Goal: Information Seeking & Learning: Learn about a topic

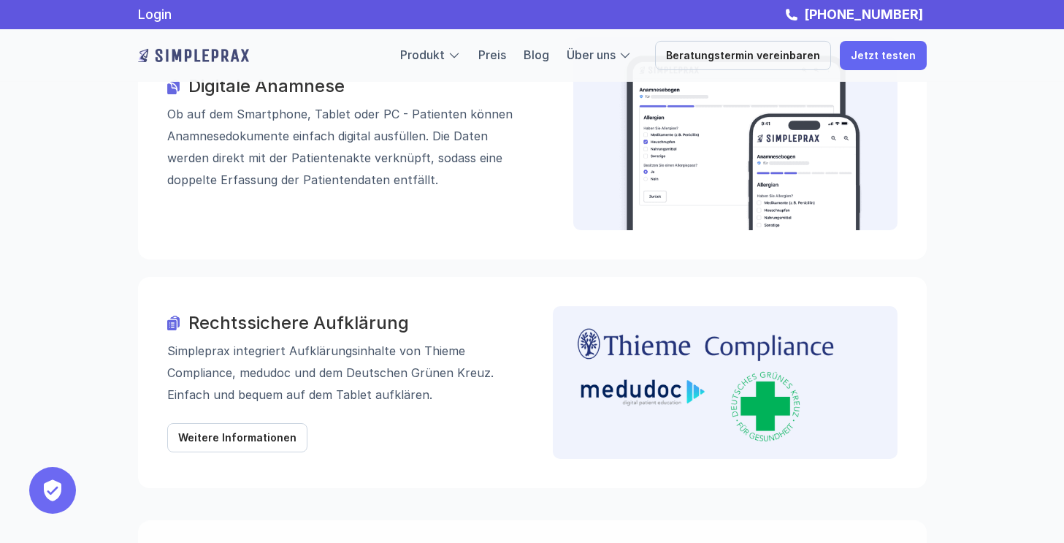
scroll to position [1609, 0]
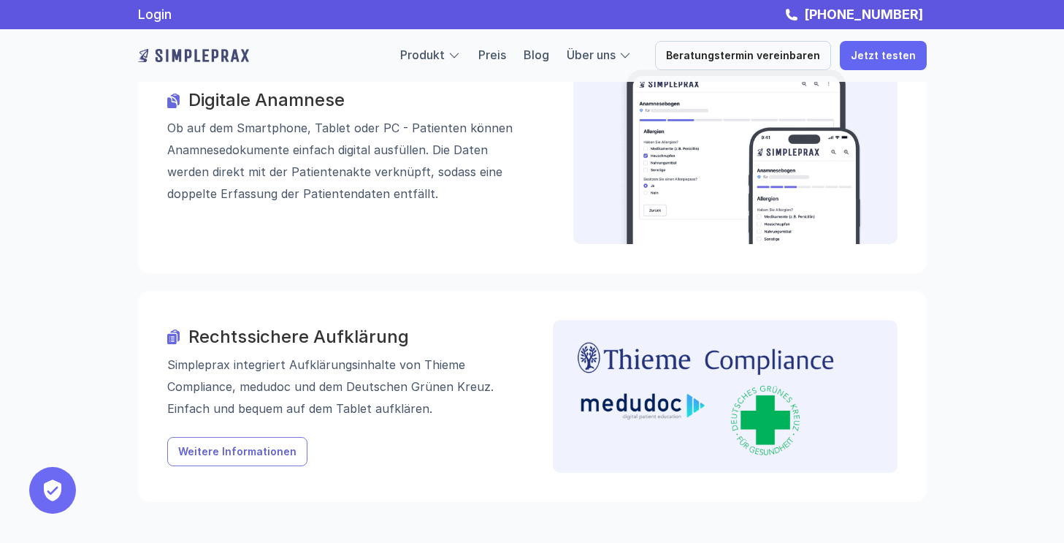
click at [240, 437] on link "Weitere Informationen" at bounding box center [237, 451] width 140 height 29
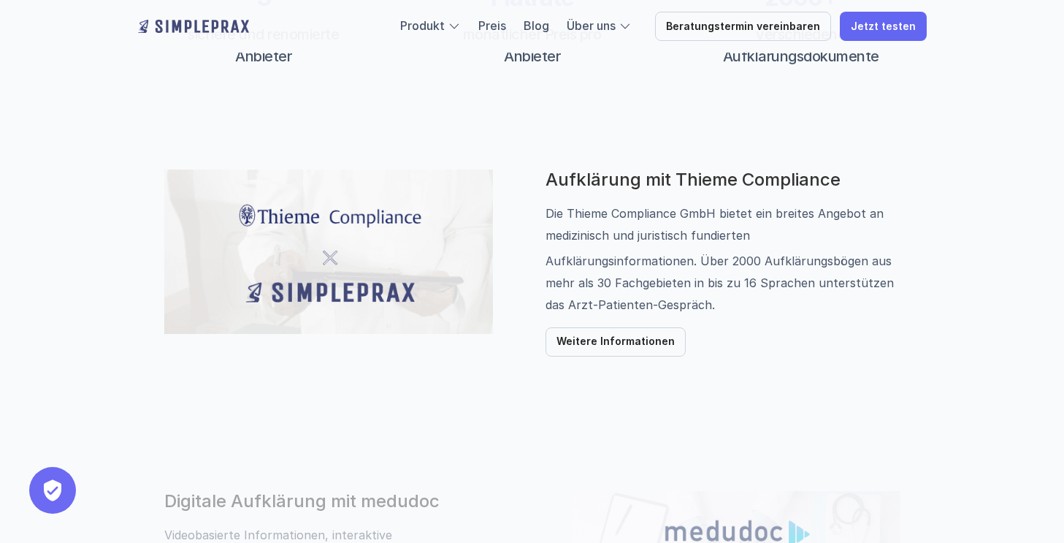
scroll to position [684, 0]
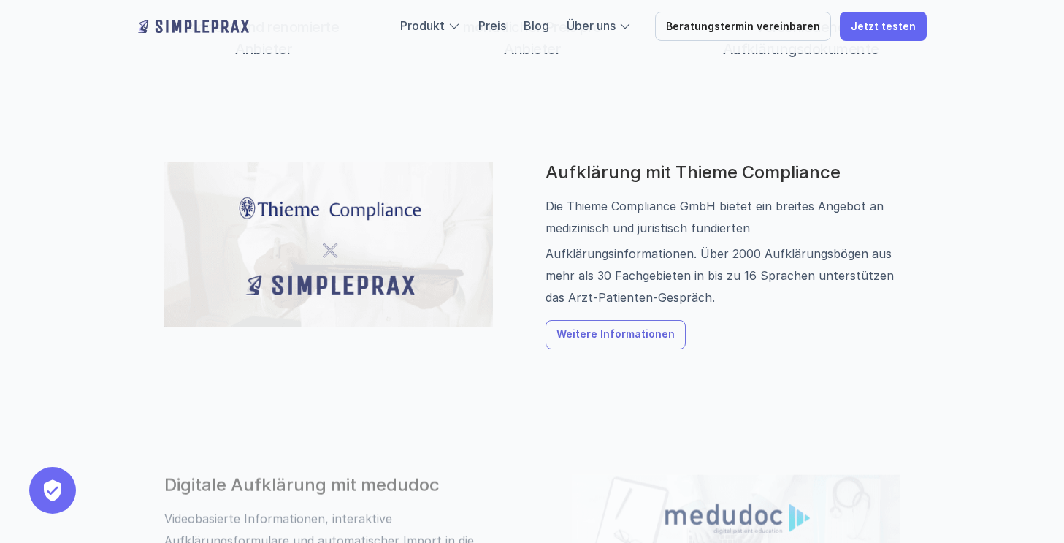
click at [588, 338] on p "Weitere Informationen" at bounding box center [616, 335] width 118 height 12
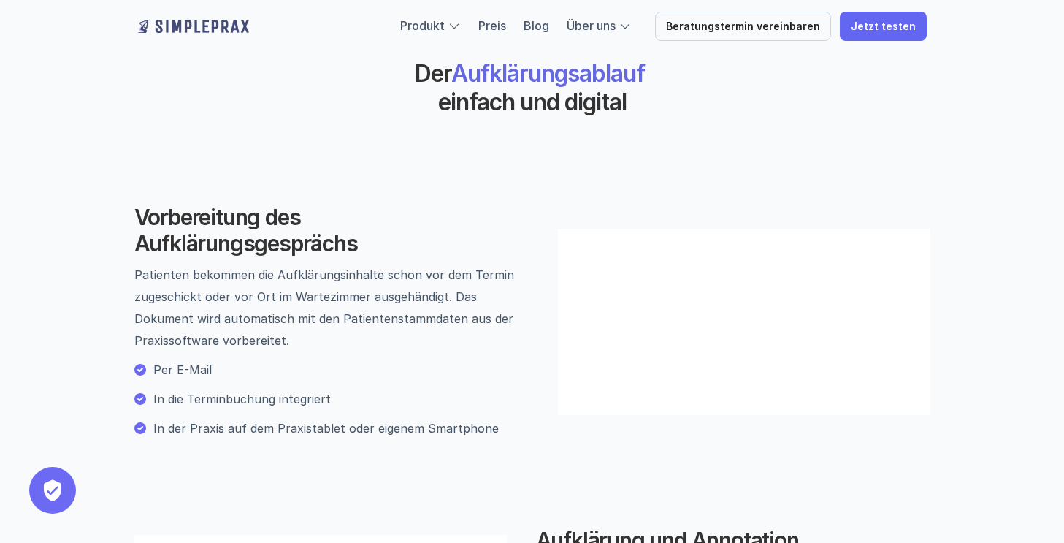
scroll to position [322, 0]
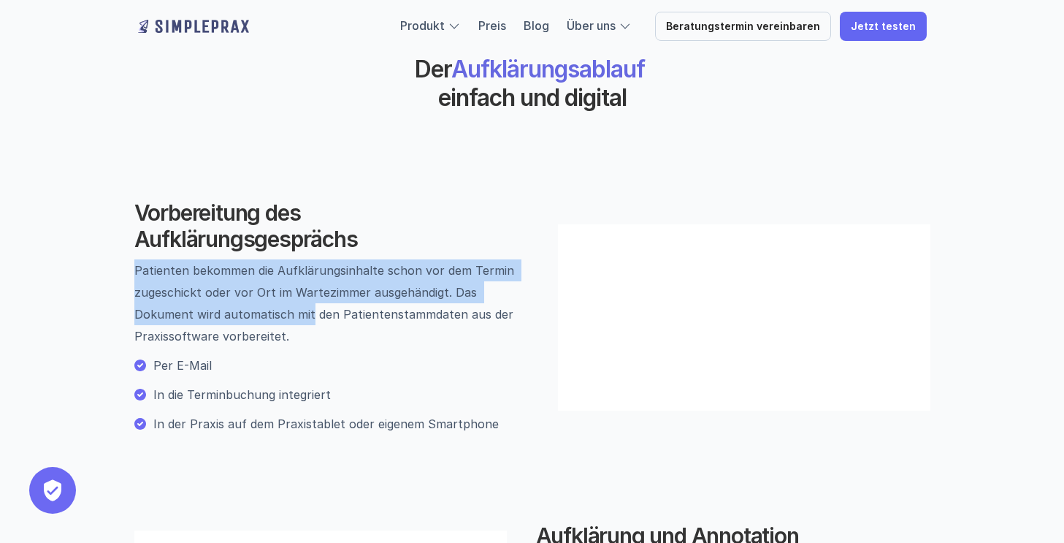
drag, startPoint x: 134, startPoint y: 290, endPoint x: 310, endPoint y: 339, distance: 182.7
click at [310, 340] on p "Patienten bekommen die Aufklärungsinhalte schon vor dem Termin zugeschickt oder…" at bounding box center [331, 303] width 394 height 88
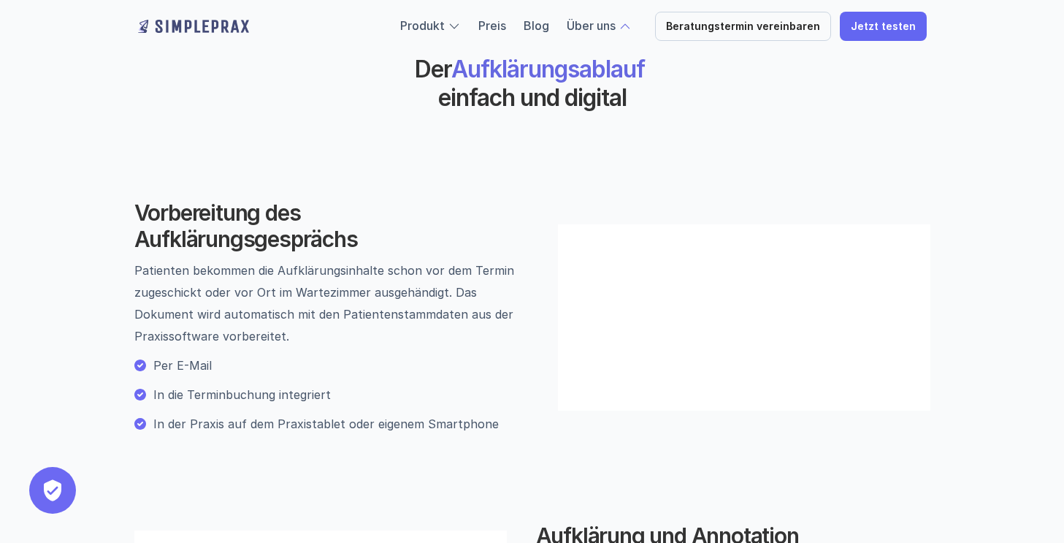
click at [234, 370] on div "Vorbereitung des Aufklärungsgesprächs Patienten bekommen die Aufklärungsinhalte…" at bounding box center [331, 316] width 394 height 235
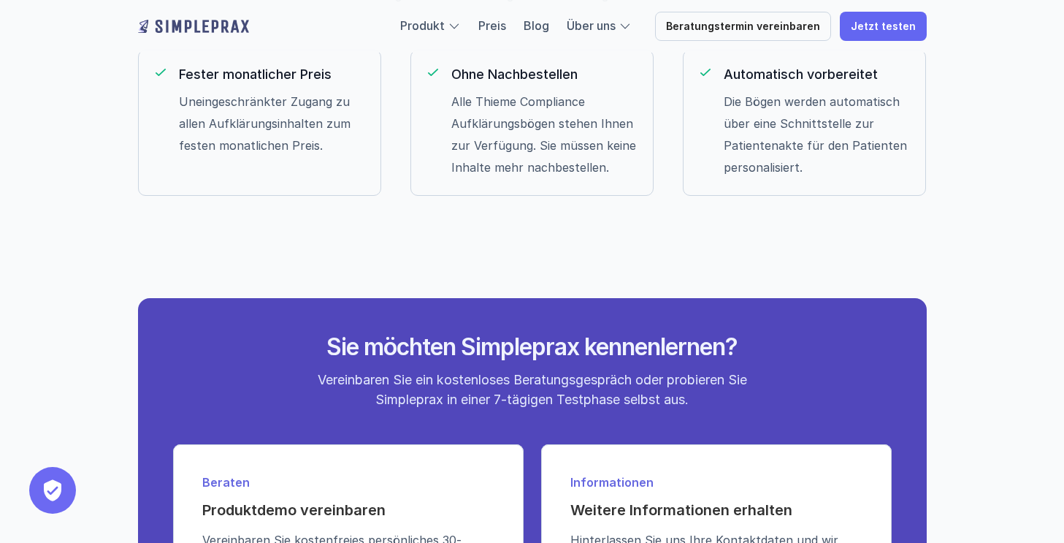
scroll to position [2248, 0]
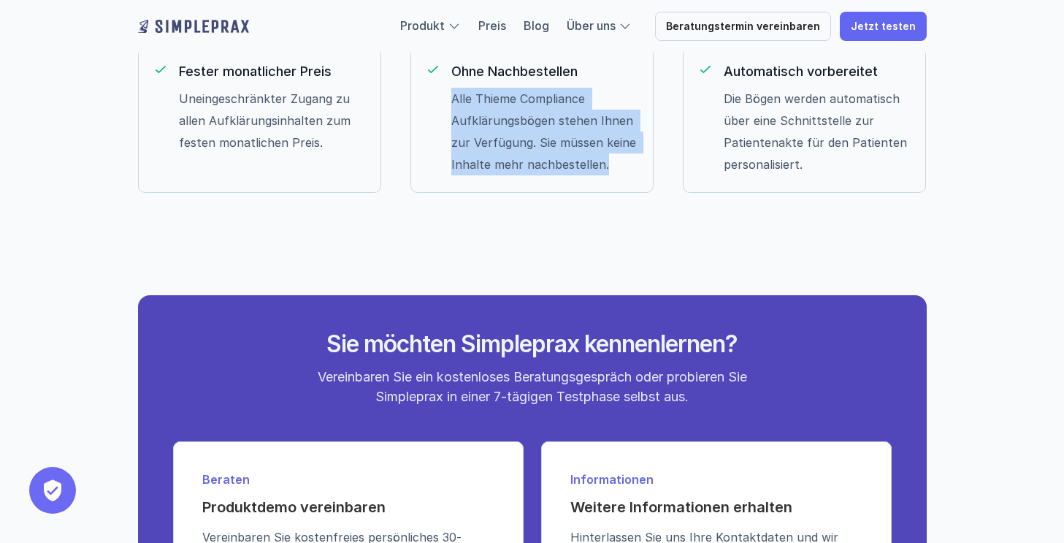
drag, startPoint x: 431, startPoint y: 316, endPoint x: 601, endPoint y: 387, distance: 184.6
click at [601, 193] on div "Ohne Nachbestellen Alle Thieme Compliance Aufklärungsbögen stehen Ihnen zur Ver…" at bounding box center [531, 120] width 243 height 146
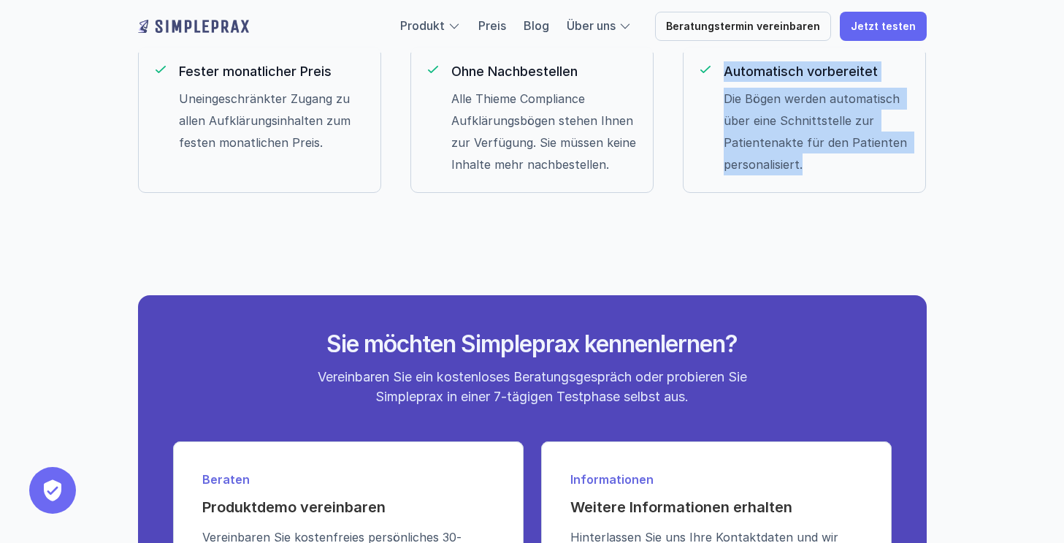
drag, startPoint x: 701, startPoint y: 294, endPoint x: 848, endPoint y: 373, distance: 166.7
click at [848, 193] on div "Automatisch vorbereitet Die Bögen werden automatisch über eine Schnittstelle zu…" at bounding box center [804, 120] width 243 height 146
click at [848, 175] on p "Die Bögen werden automatisch über eine Schnittstelle zur Patientenakte für den …" at bounding box center [818, 132] width 188 height 88
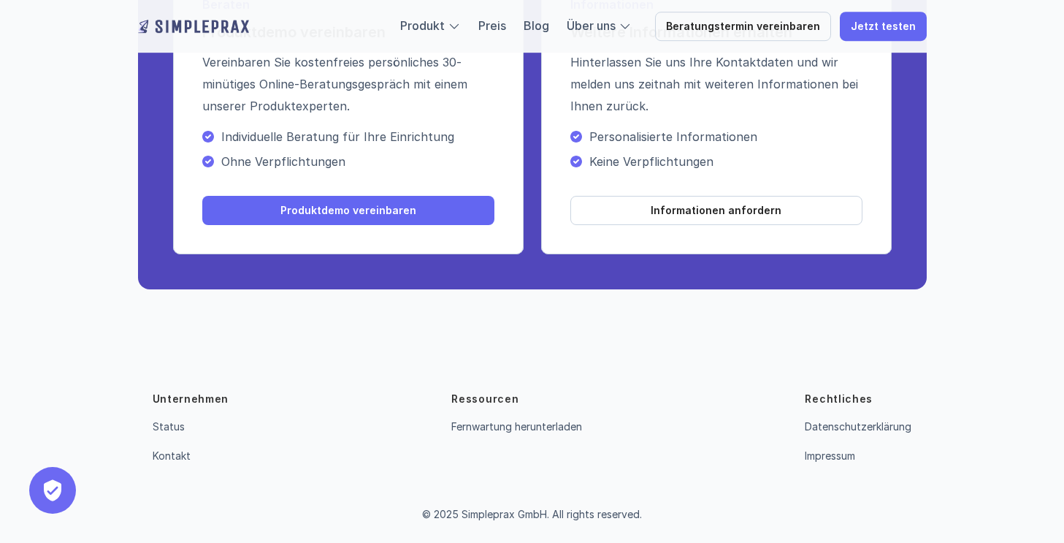
scroll to position [2934, 0]
click at [481, 429] on link "Fernwartung herunterladen" at bounding box center [516, 426] width 131 height 12
click at [516, 429] on link "Fernwartung herunterladen" at bounding box center [516, 426] width 131 height 12
